Goal: Use online tool/utility

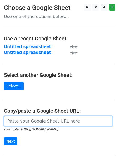
click at [26, 122] on input "url" at bounding box center [58, 121] width 109 height 10
type input "[URL][DOMAIN_NAME]"
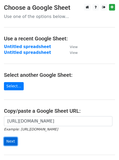
click at [12, 139] on input "Next" at bounding box center [10, 141] width 13 height 8
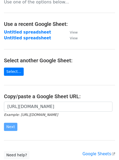
scroll to position [16, 0]
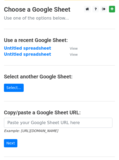
scroll to position [32, 0]
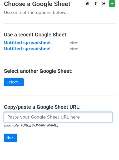
click at [28, 115] on input "url" at bounding box center [58, 117] width 109 height 10
paste input "[URL][DOMAIN_NAME]"
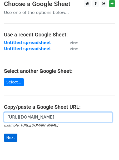
type input "[URL][DOMAIN_NAME]"
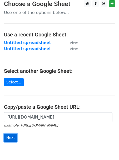
click at [10, 140] on input "Next" at bounding box center [10, 137] width 13 height 8
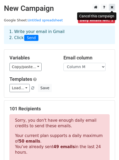
click at [111, 8] on icon at bounding box center [112, 7] width 3 height 4
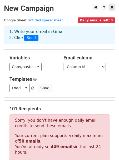
click at [111, 8] on icon at bounding box center [112, 7] width 3 height 4
